Goal: Find specific page/section: Find specific page/section

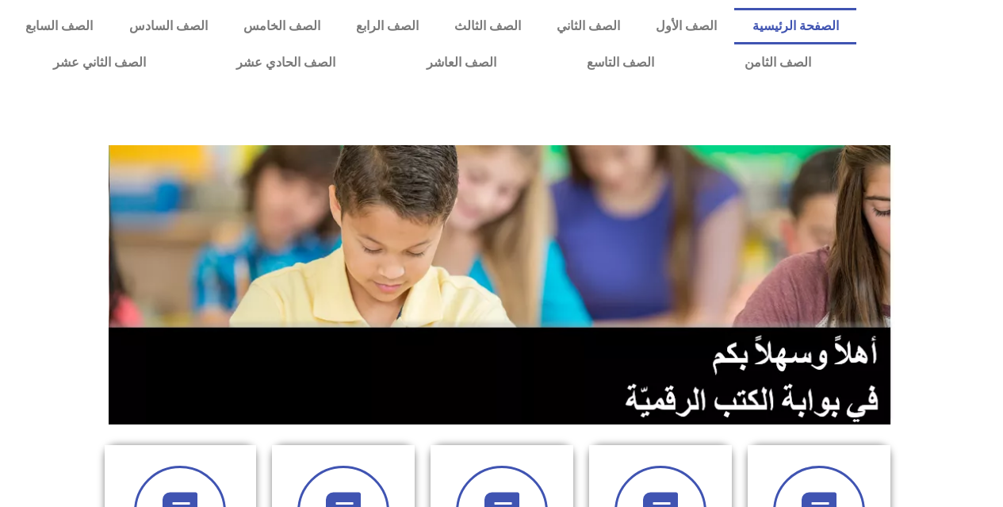
click at [960, 249] on section at bounding box center [501, 284] width 1003 height 303
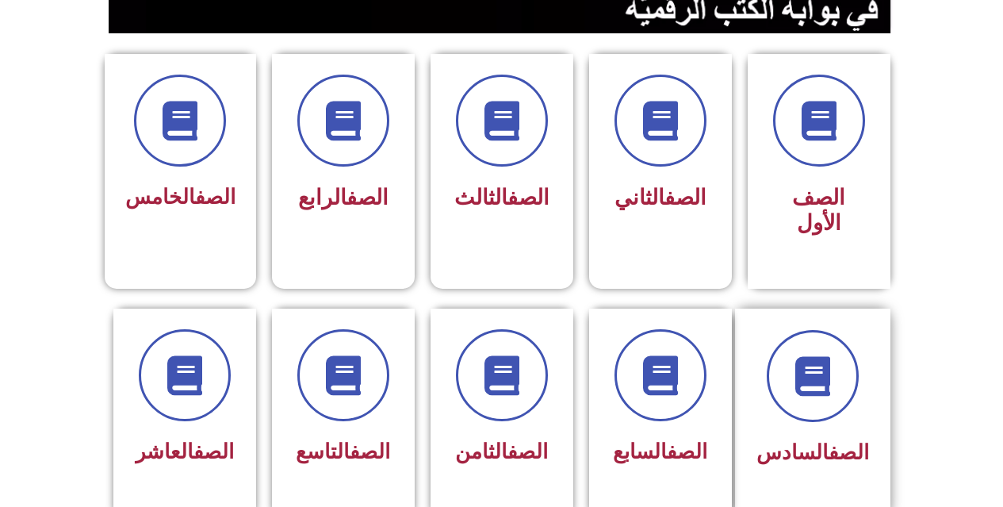
scroll to position [396, 0]
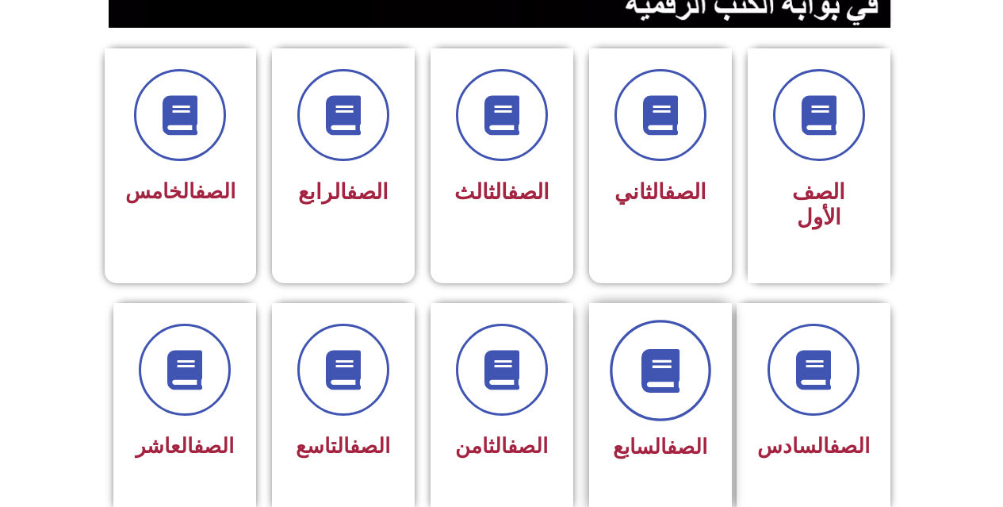
click at [671, 361] on icon at bounding box center [660, 370] width 44 height 44
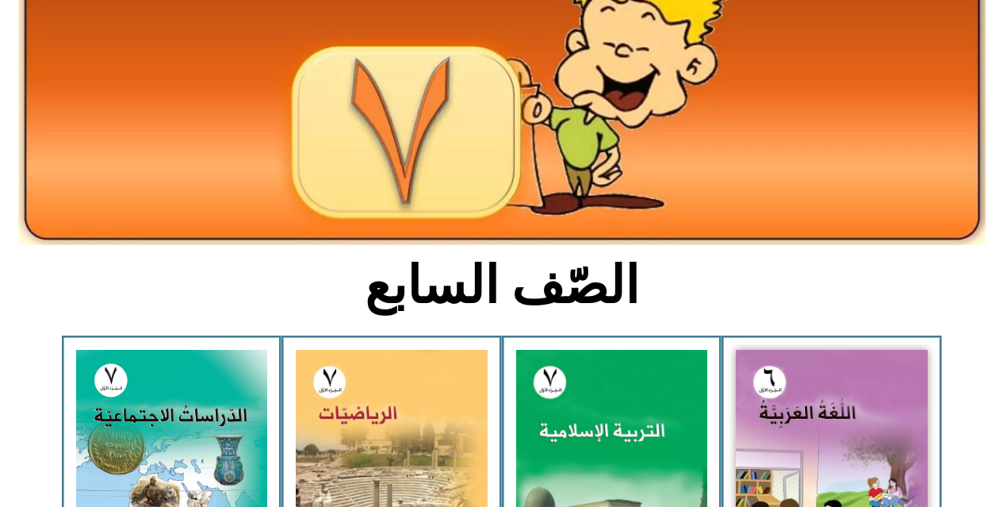
scroll to position [159, 0]
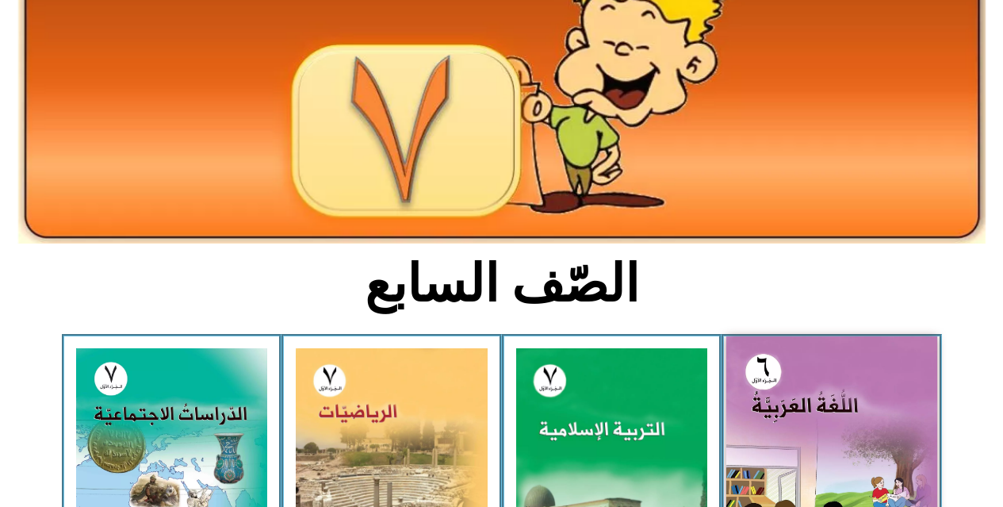
click at [797, 404] on img at bounding box center [831, 467] width 211 height 263
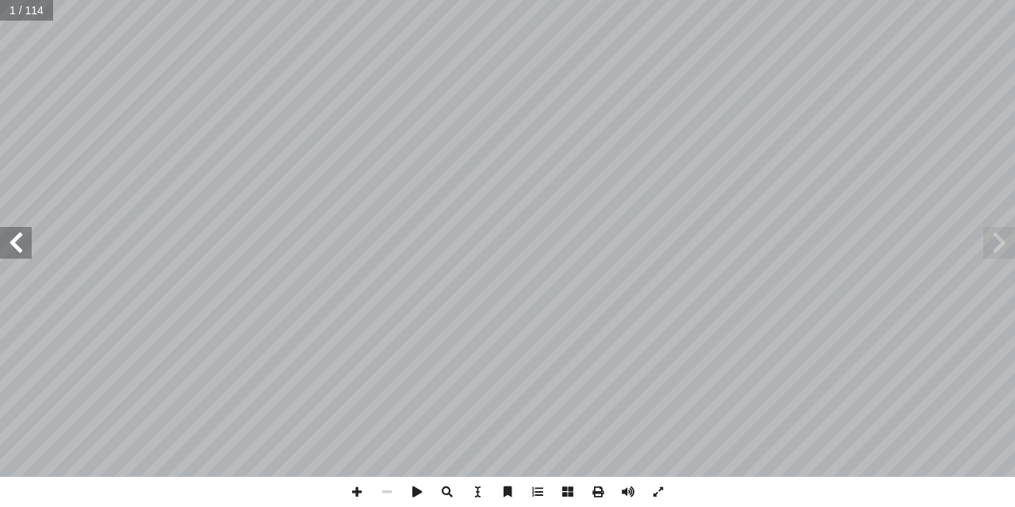
click at [14, 237] on span at bounding box center [16, 243] width 32 height 32
click at [350, 487] on span at bounding box center [357, 492] width 30 height 30
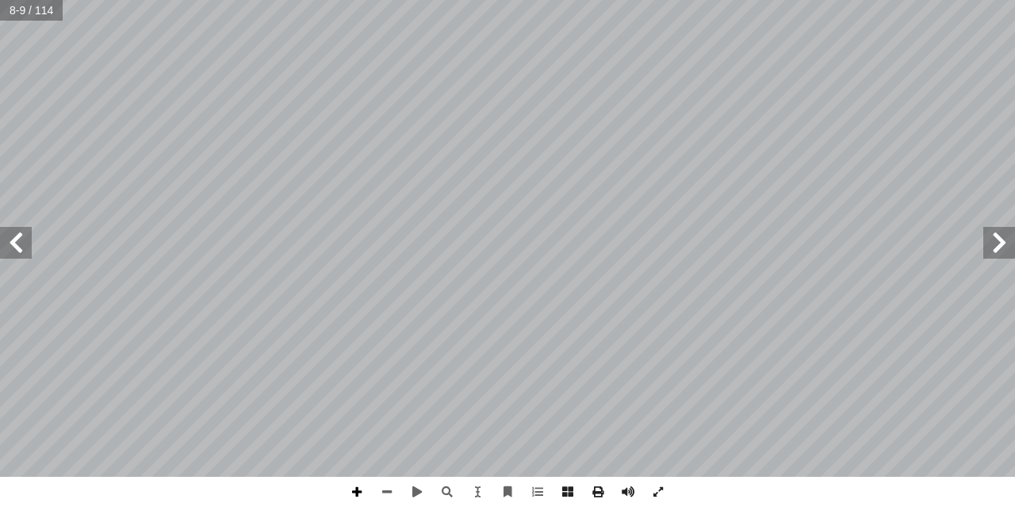
click at [356, 485] on span at bounding box center [357, 492] width 30 height 30
